Goal: Register for event/course

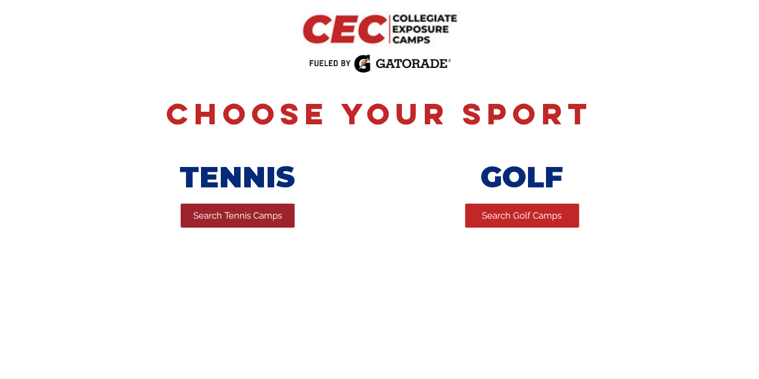
click at [235, 215] on span "Search Tennis Camps" at bounding box center [237, 215] width 89 height 13
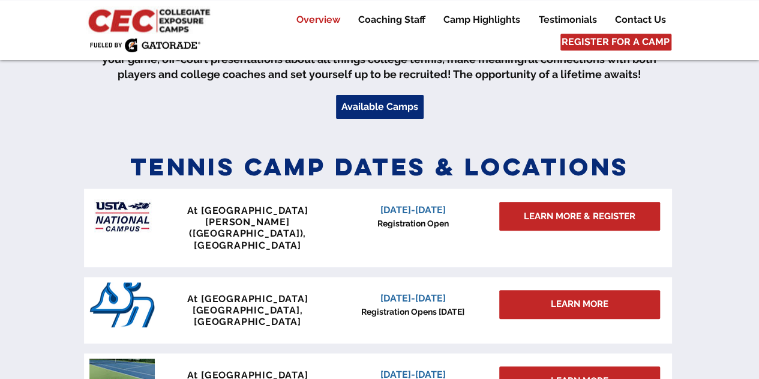
scroll to position [503, 0]
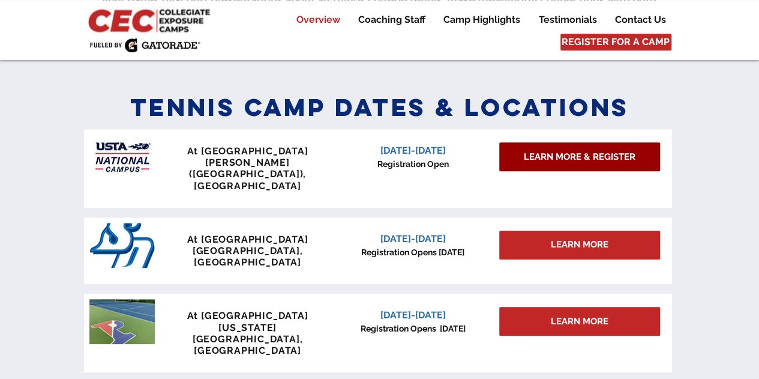
click at [531, 159] on span "LEARN MORE & REGISTER" at bounding box center [580, 157] width 112 height 13
